Goal: Find contact information: Find contact information

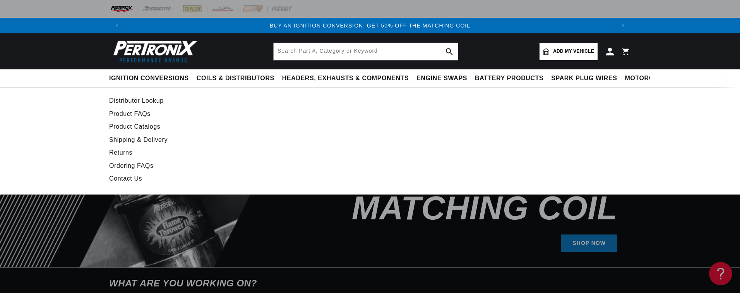
click at [691, 80] on span "Product Support" at bounding box center [712, 78] width 43 height 9
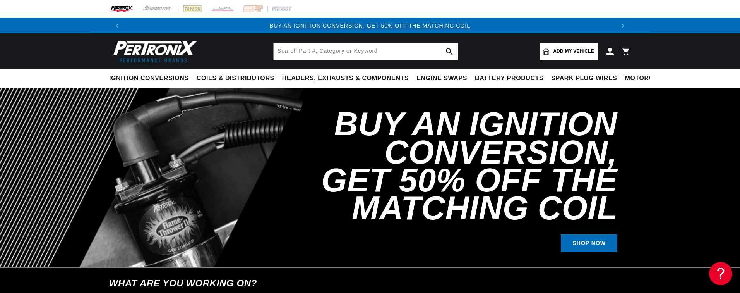
click at [691, 80] on span "Product Support" at bounding box center [712, 78] width 43 height 9
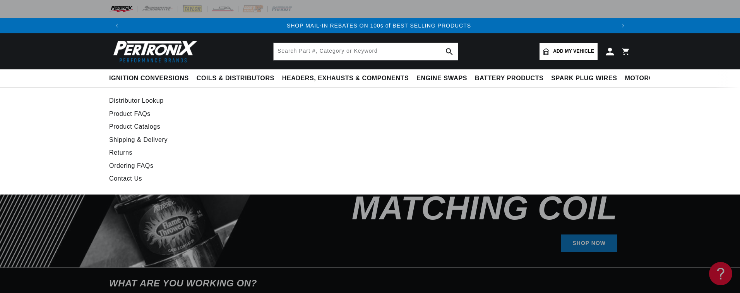
scroll to position [0, 484]
click at [127, 156] on link "Returns" at bounding box center [299, 152] width 381 height 11
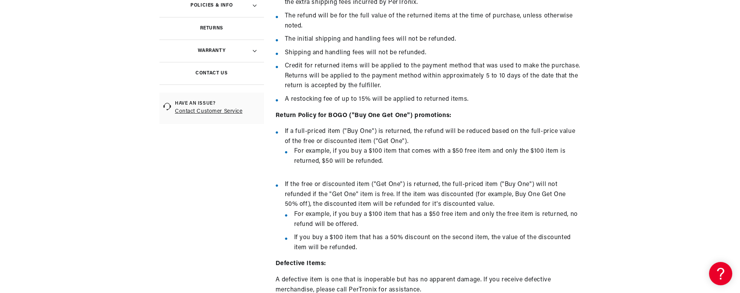
scroll to position [309, 0]
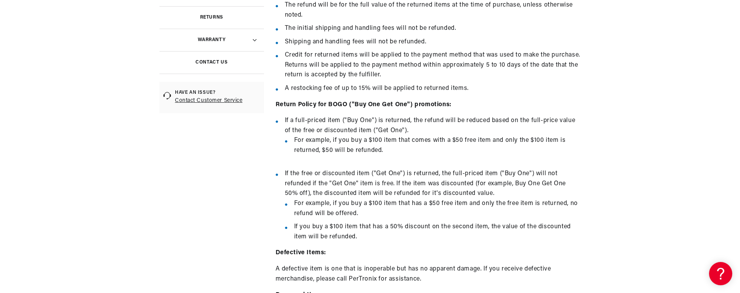
click at [232, 100] on link "Contact Customer Service" at bounding box center [217, 100] width 85 height 9
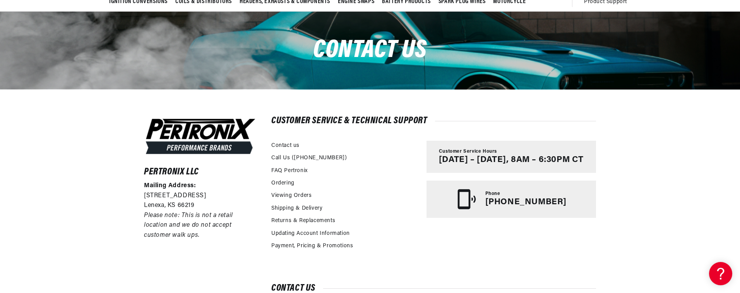
scroll to position [0, 484]
click at [630, 177] on div "Pertronix LLC Mailing Address: 10955 Mill Creek Road Lenexa, KS 66219 Please no…" at bounding box center [370, 221] width 740 height 264
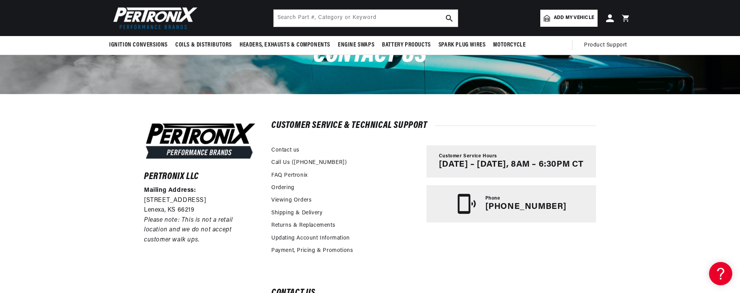
click at [656, 177] on div "Pertronix LLC Mailing Address: 10955 Mill Creek Road Lenexa, KS 66219 Please no…" at bounding box center [370, 226] width 740 height 264
